Goal: Information Seeking & Learning: Learn about a topic

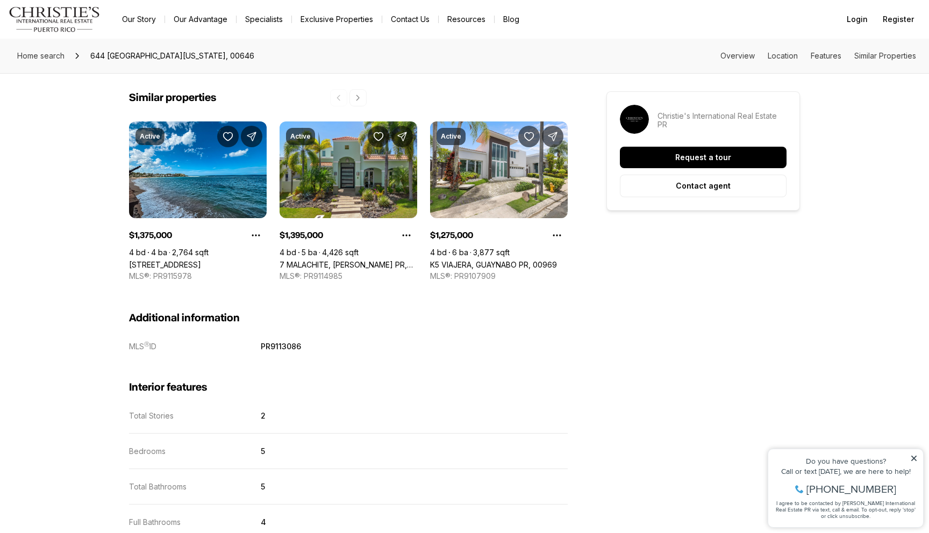
scroll to position [1160, 0]
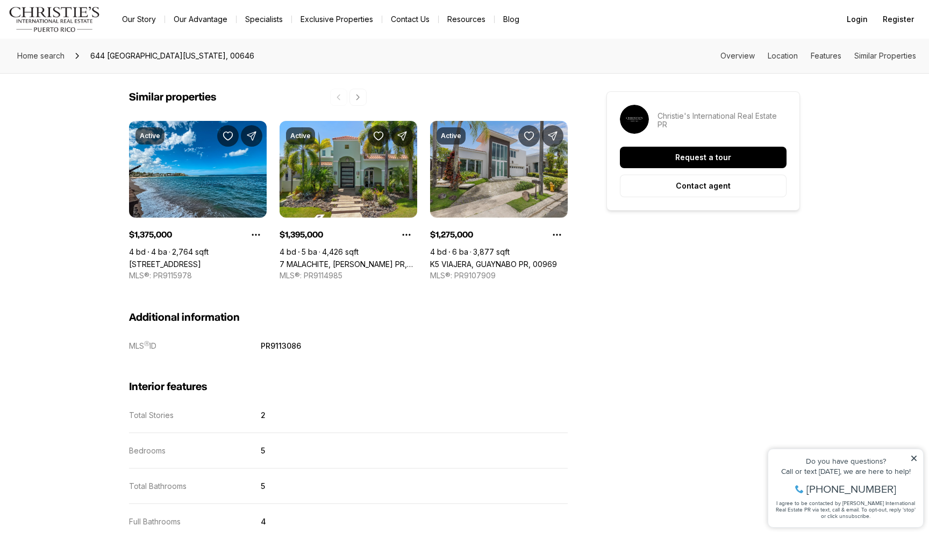
click at [503, 260] on link "K5 VIAJERA, GUAYNABO PR, 00969" at bounding box center [493, 264] width 127 height 9
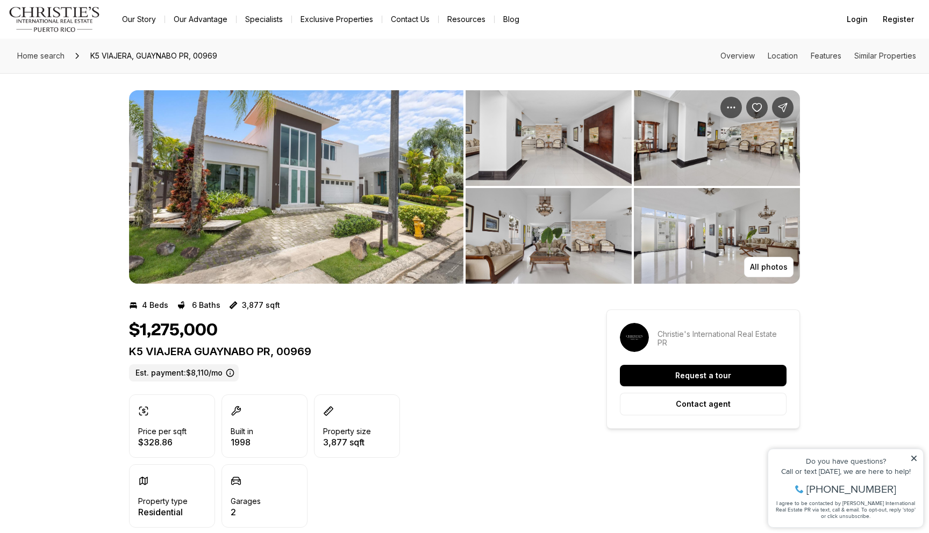
click at [317, 208] on img "View image gallery" at bounding box center [296, 187] width 334 height 194
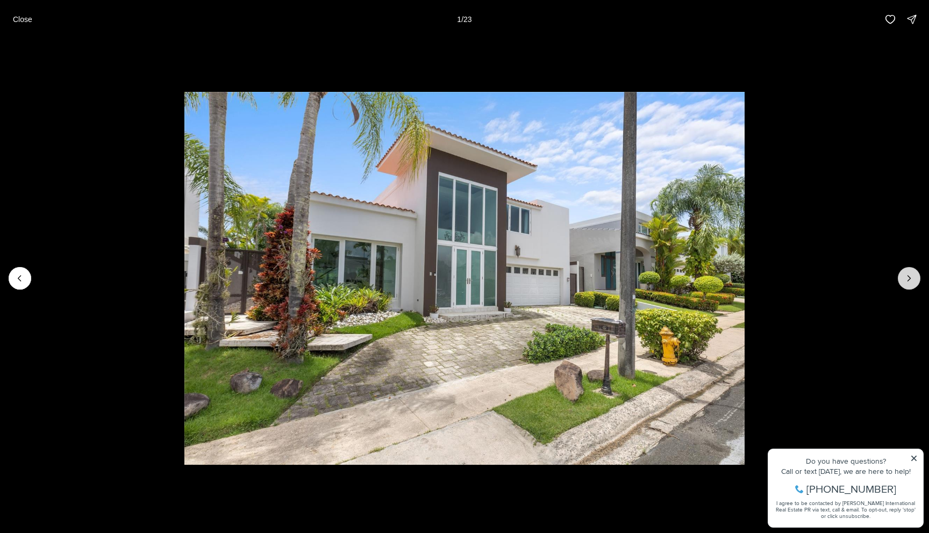
click at [914, 277] on icon "Next slide" at bounding box center [909, 278] width 11 height 11
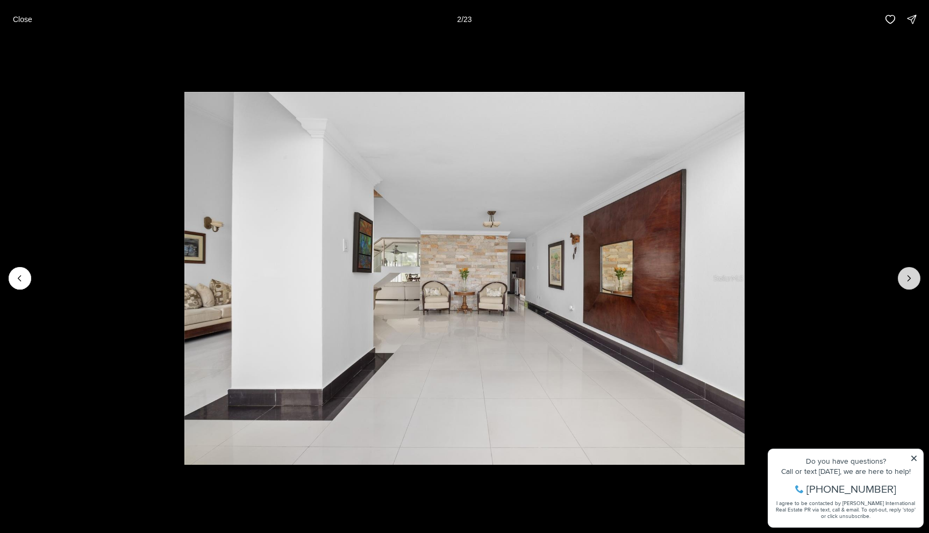
click at [914, 277] on icon "Next slide" at bounding box center [909, 278] width 11 height 11
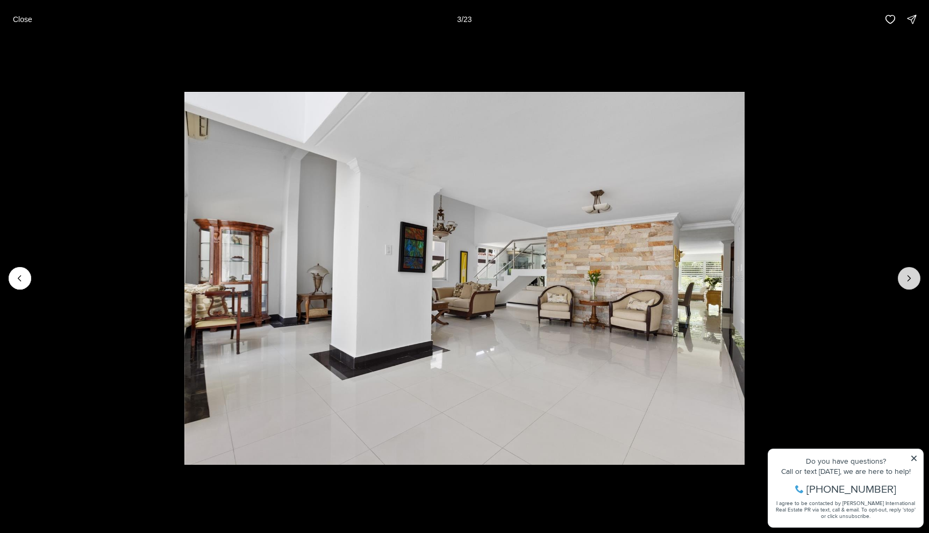
click at [914, 277] on icon "Next slide" at bounding box center [909, 278] width 11 height 11
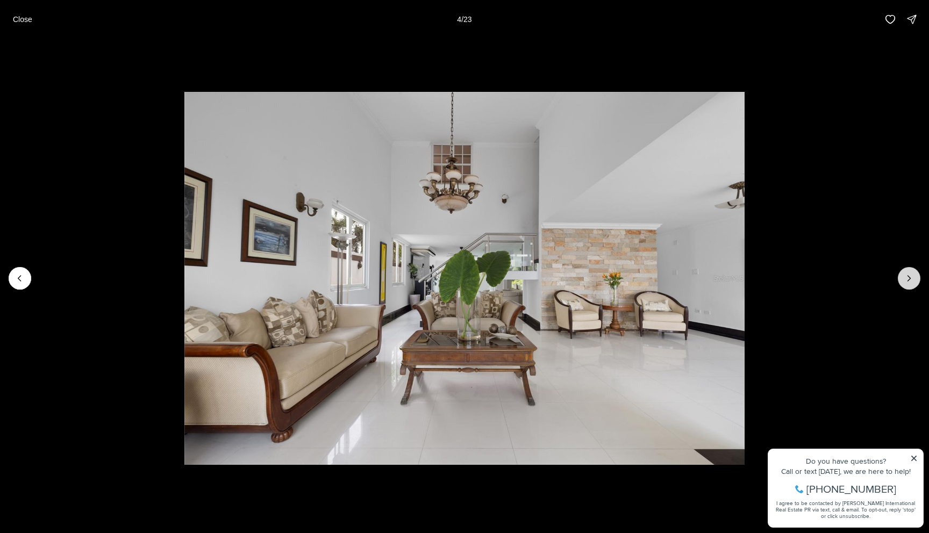
click at [914, 277] on icon "Next slide" at bounding box center [909, 278] width 11 height 11
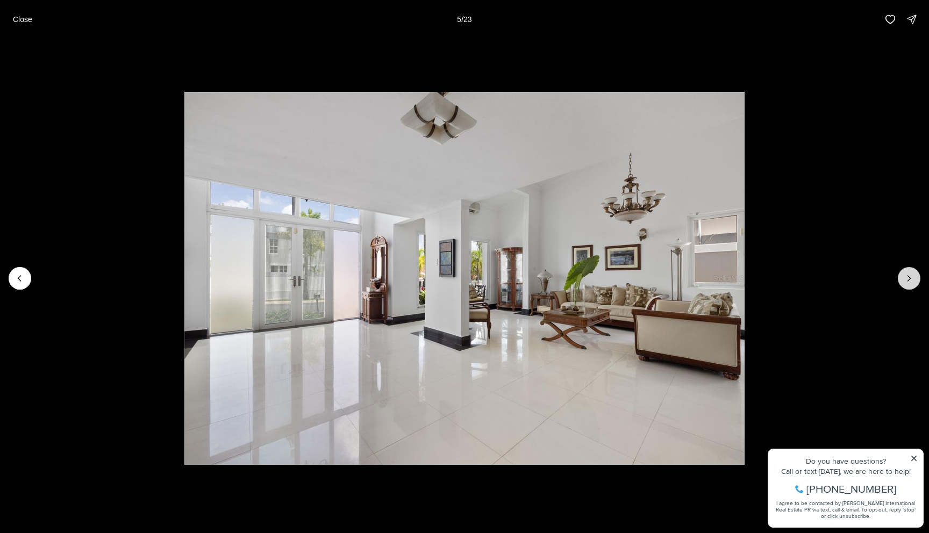
click at [914, 277] on icon "Next slide" at bounding box center [909, 278] width 11 height 11
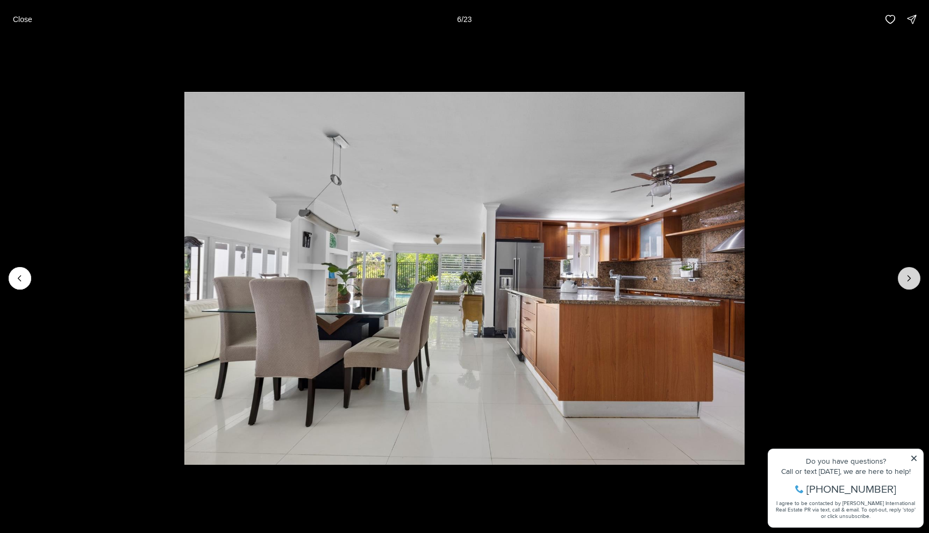
click at [914, 277] on icon "Next slide" at bounding box center [909, 278] width 11 height 11
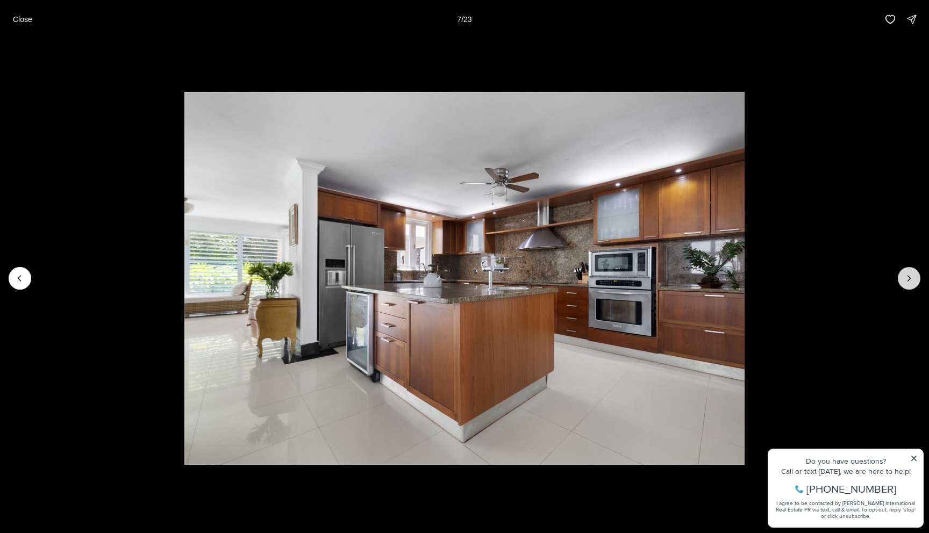
click at [914, 277] on icon "Next slide" at bounding box center [909, 278] width 11 height 11
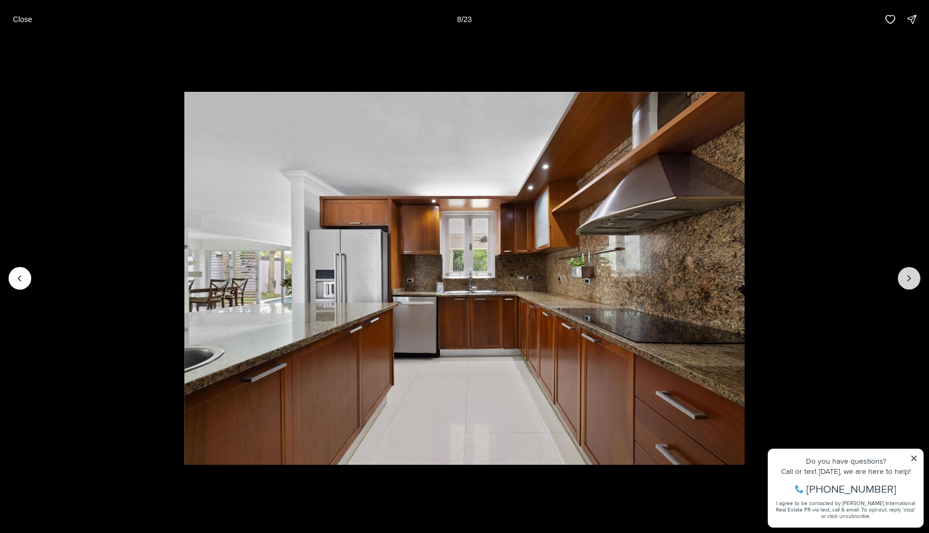
click at [914, 277] on icon "Next slide" at bounding box center [909, 278] width 11 height 11
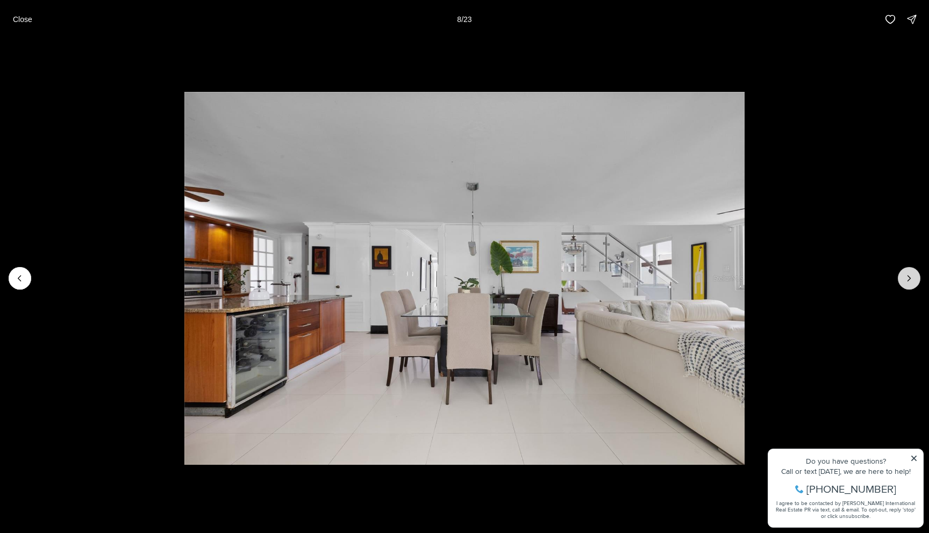
click at [914, 277] on icon "Next slide" at bounding box center [909, 278] width 11 height 11
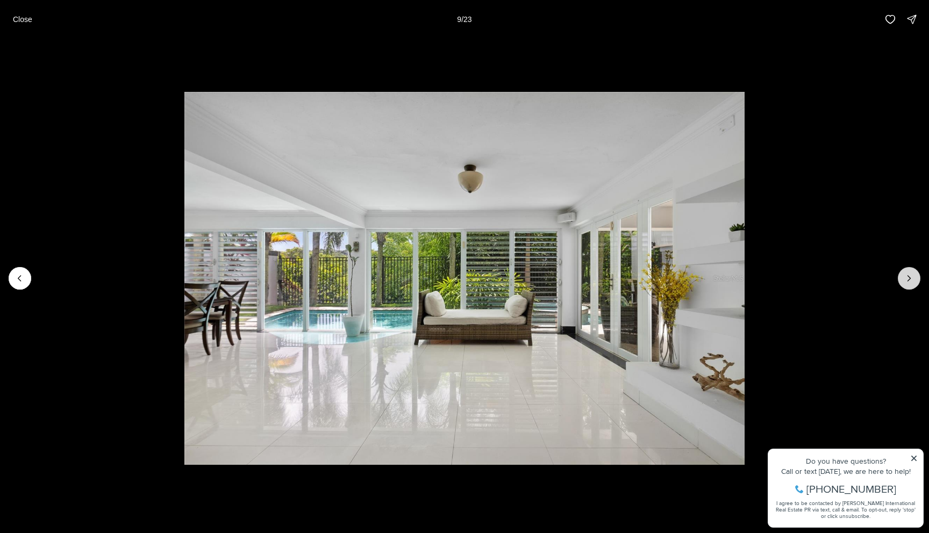
click at [914, 277] on icon "Next slide" at bounding box center [909, 278] width 11 height 11
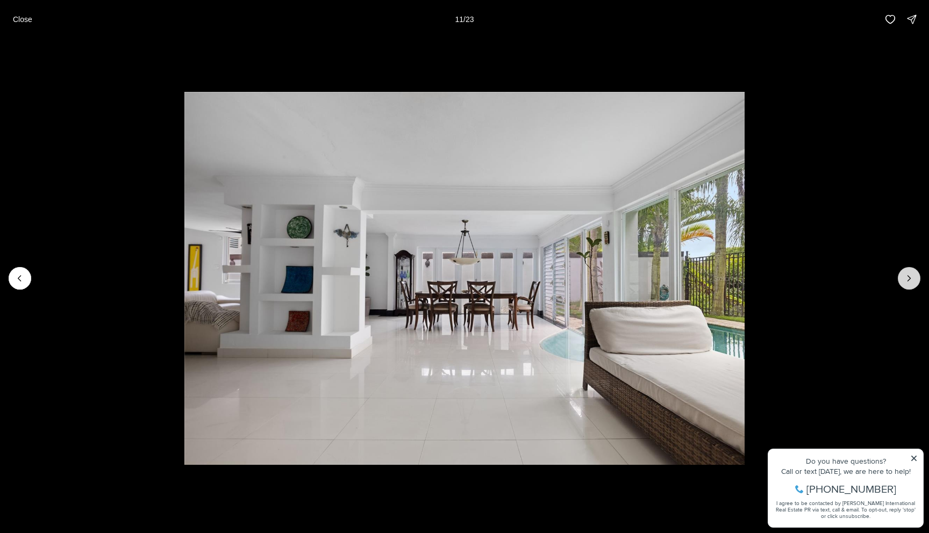
click at [914, 277] on icon "Next slide" at bounding box center [909, 278] width 11 height 11
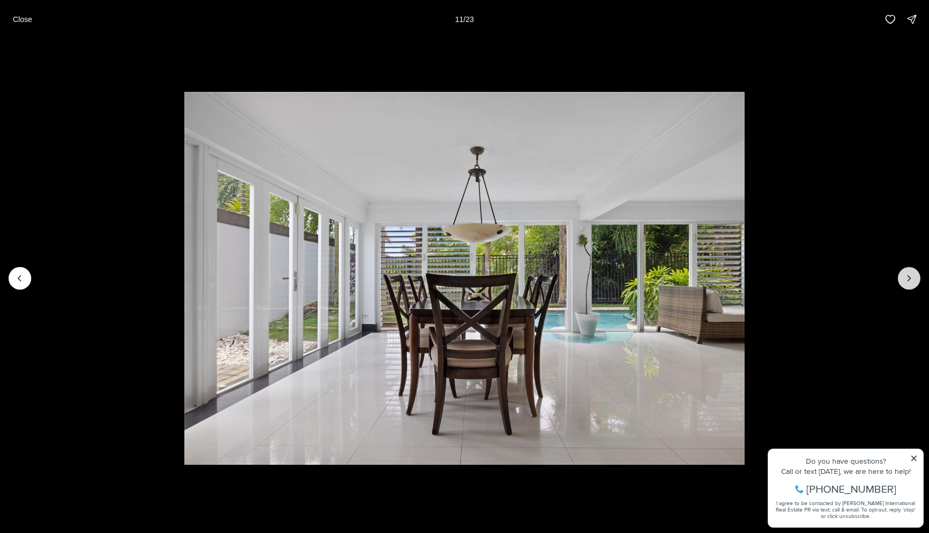
click at [914, 277] on icon "Next slide" at bounding box center [909, 278] width 11 height 11
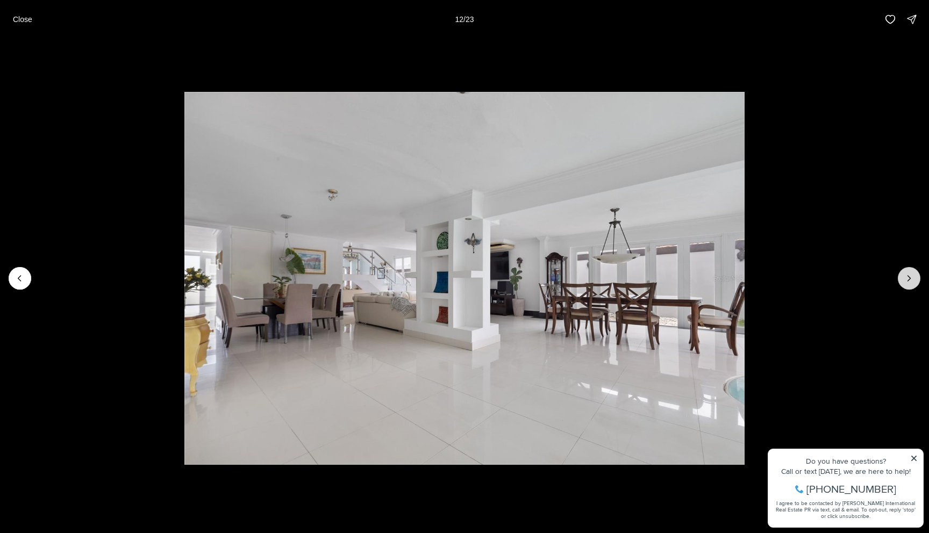
click at [914, 277] on icon "Next slide" at bounding box center [909, 278] width 11 height 11
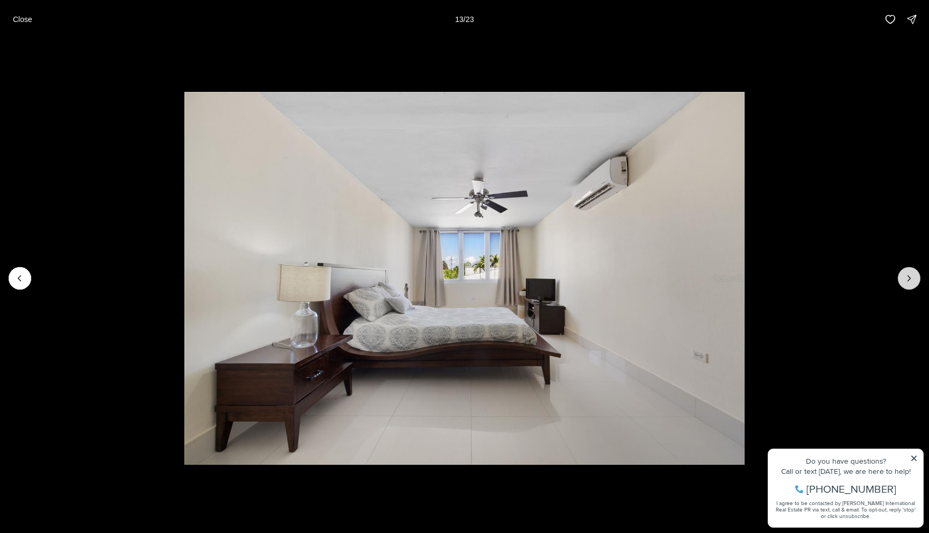
click at [914, 277] on icon "Next slide" at bounding box center [909, 278] width 11 height 11
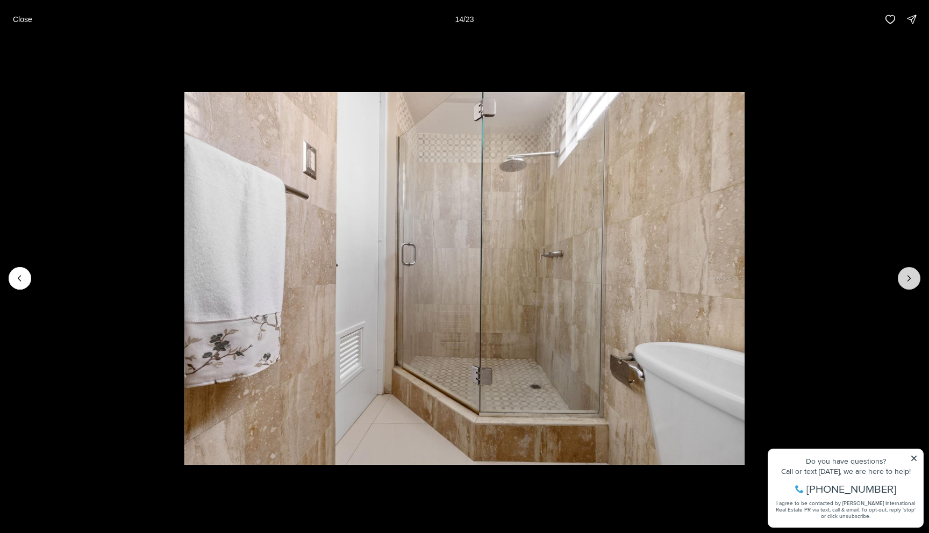
click at [914, 277] on icon "Next slide" at bounding box center [909, 278] width 11 height 11
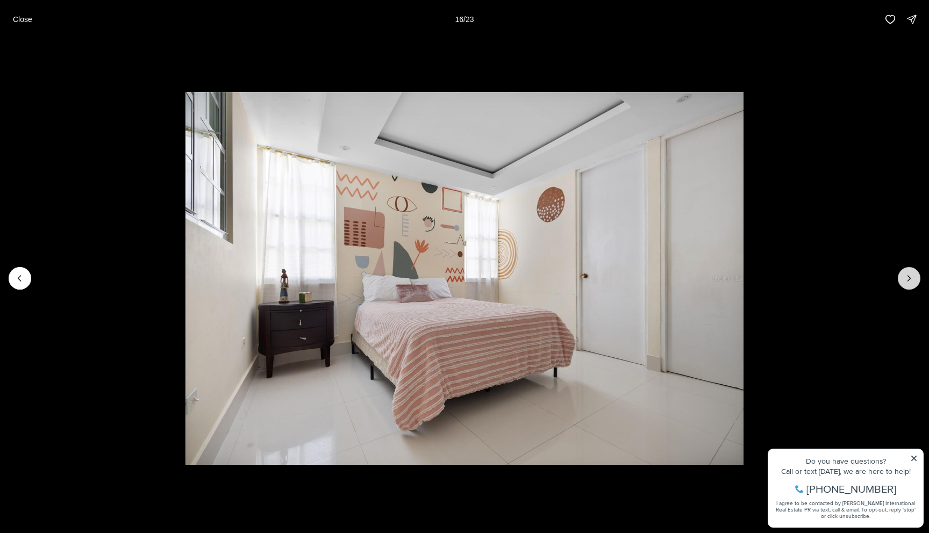
click at [914, 277] on icon "Next slide" at bounding box center [909, 278] width 11 height 11
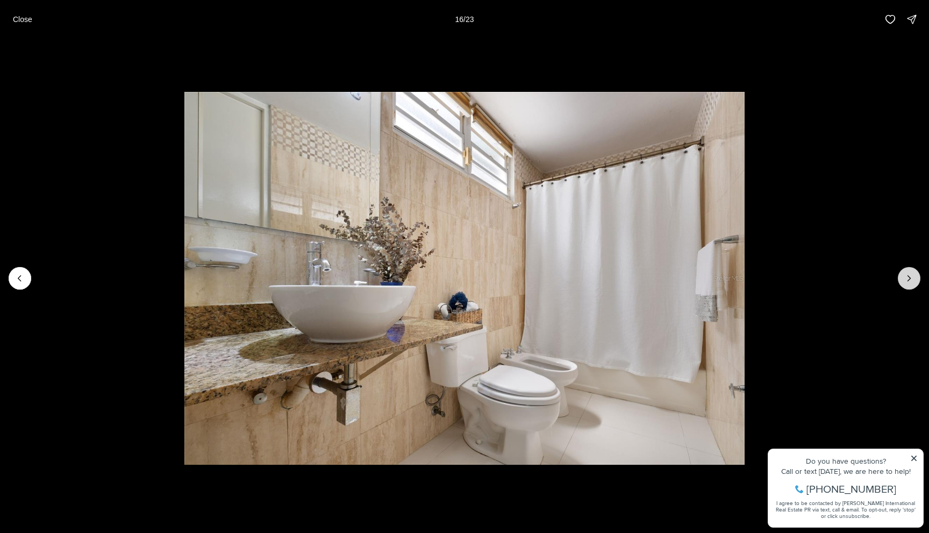
click at [914, 277] on icon "Next slide" at bounding box center [909, 278] width 11 height 11
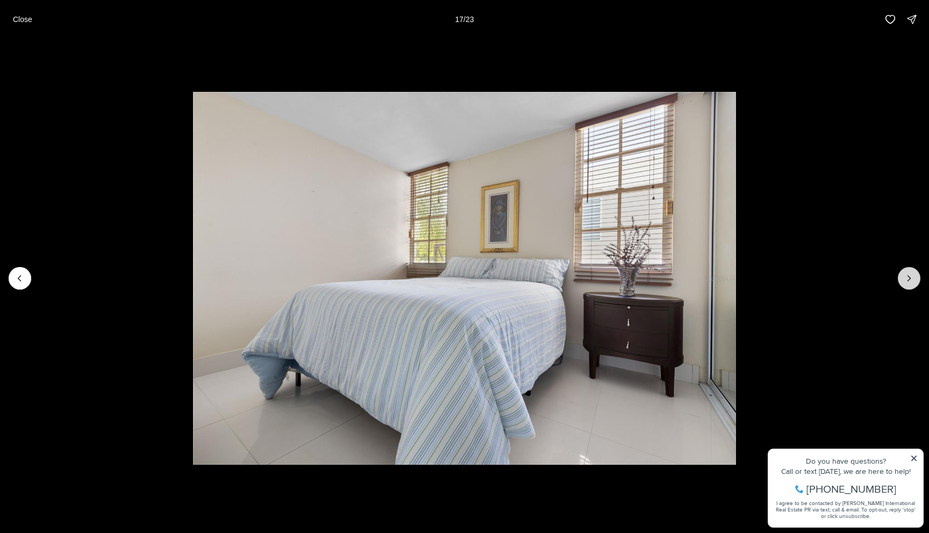
click at [914, 277] on icon "Next slide" at bounding box center [909, 278] width 11 height 11
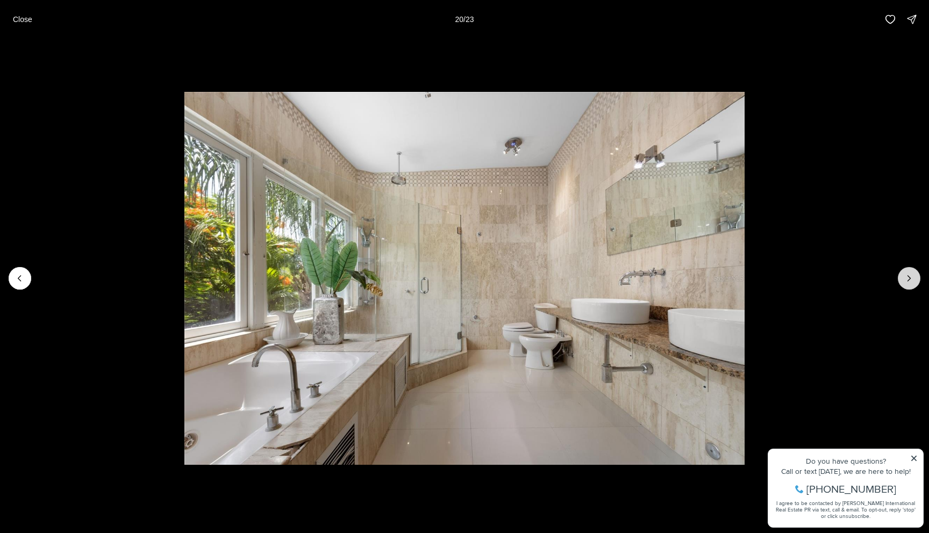
click at [906, 282] on icon "Next slide" at bounding box center [909, 278] width 11 height 11
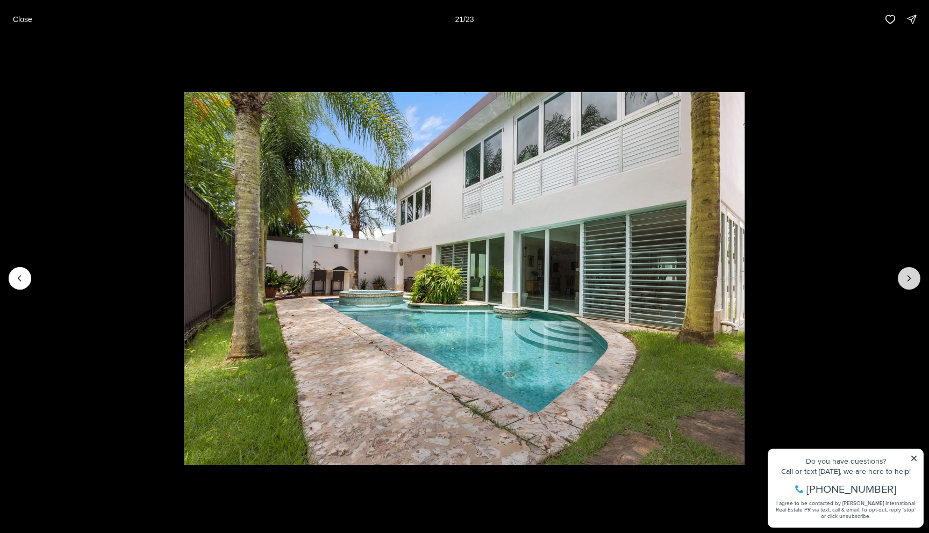
click at [906, 282] on icon "Next slide" at bounding box center [909, 278] width 11 height 11
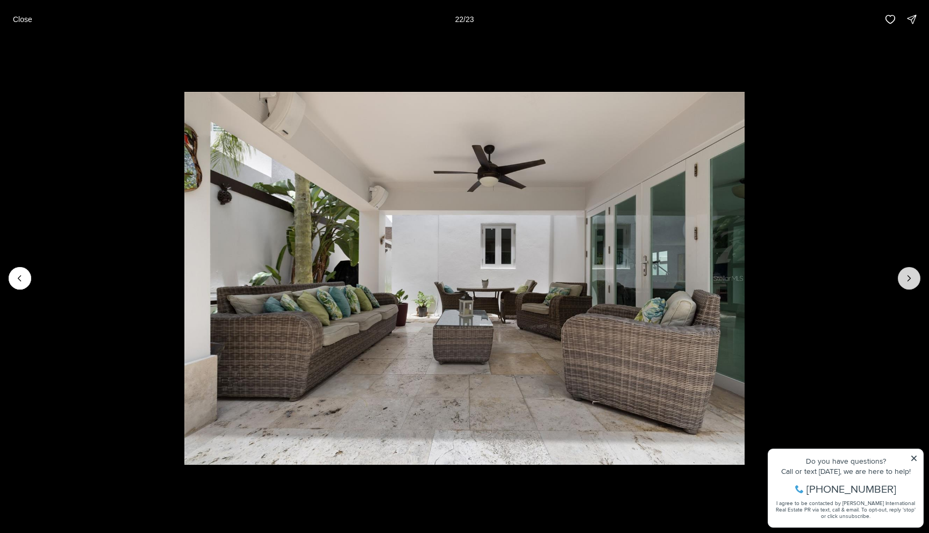
click at [906, 282] on icon "Next slide" at bounding box center [909, 278] width 11 height 11
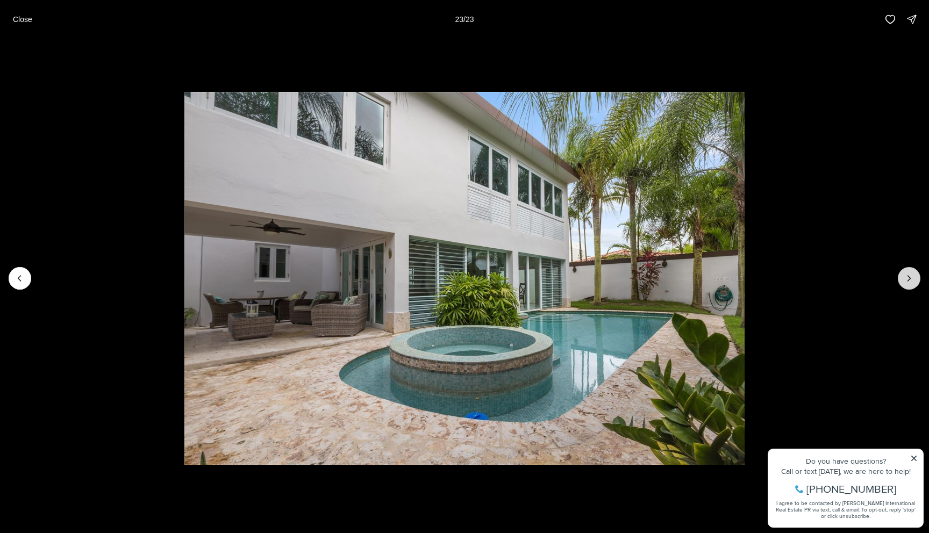
click at [906, 282] on div at bounding box center [909, 278] width 23 height 23
click at [908, 277] on div at bounding box center [909, 278] width 23 height 23
click at [25, 18] on p "Close" at bounding box center [22, 19] width 19 height 9
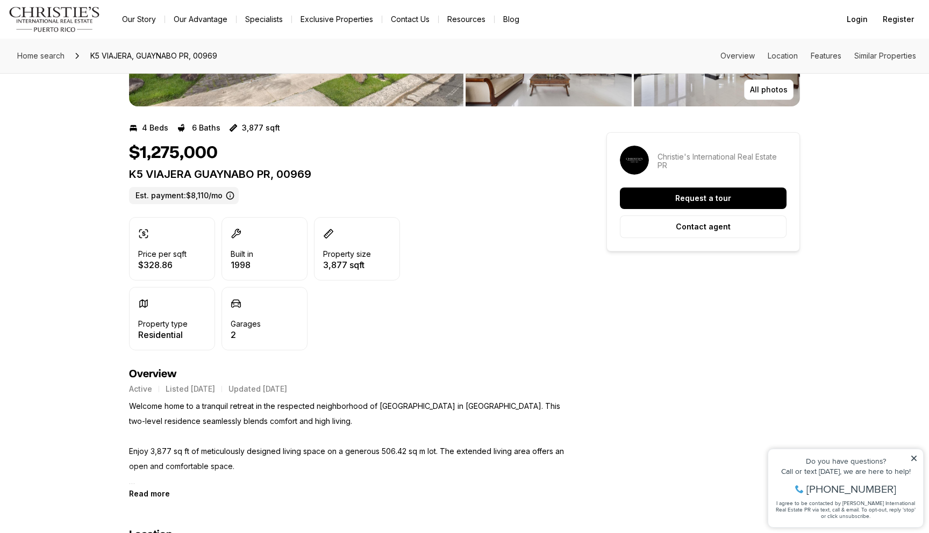
scroll to position [178, 0]
